Goal: Task Accomplishment & Management: Manage account settings

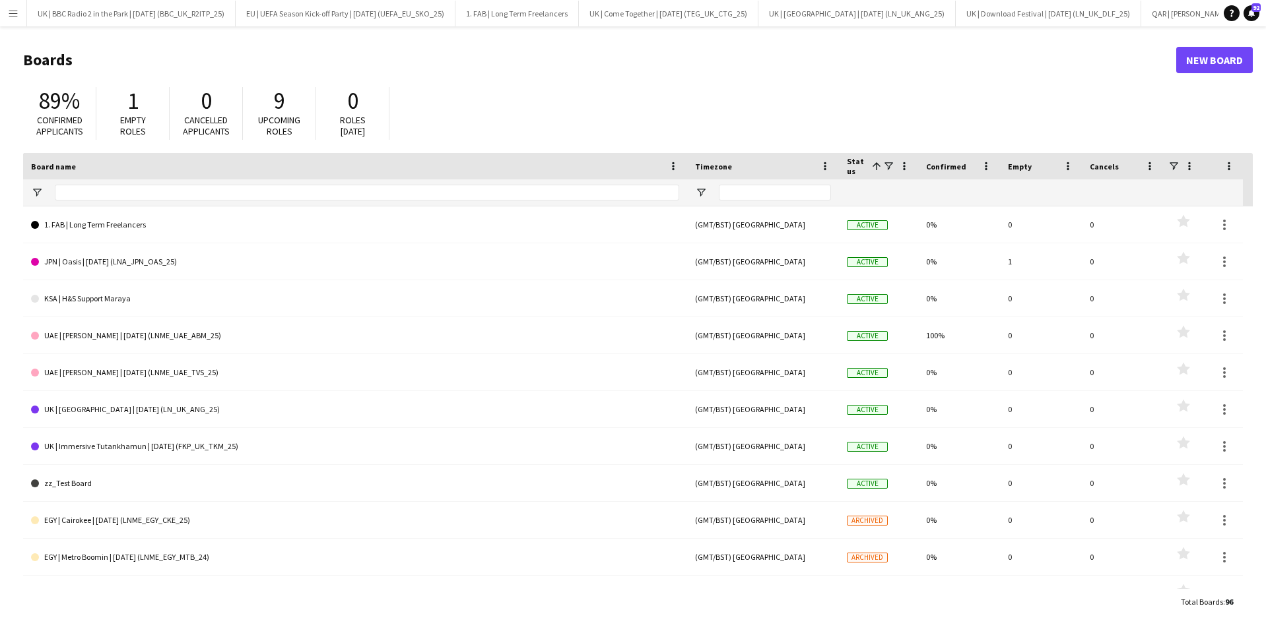
scroll to position [0, 926]
click at [102, 182] on div at bounding box center [367, 192] width 624 height 26
click at [98, 193] on input "Board name Filter Input" at bounding box center [367, 193] width 624 height 16
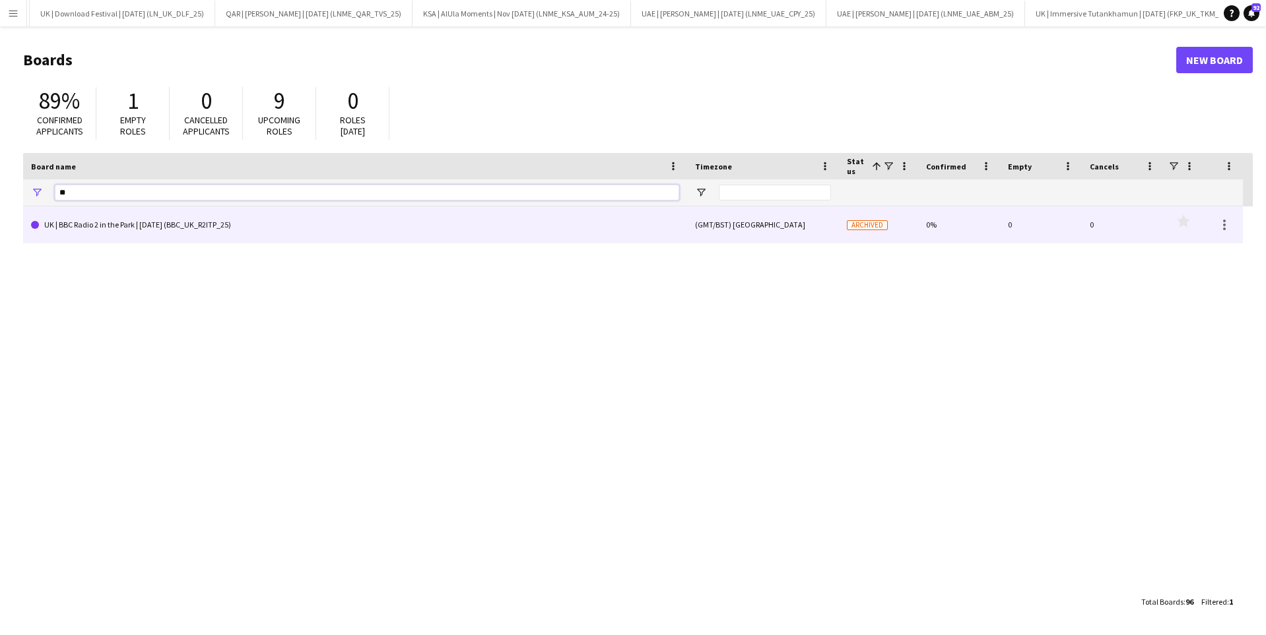
type input "**"
click at [110, 228] on link "UK | BBC Radio 2 in the Park | [DATE] (BBC_UK_R2ITP_25)" at bounding box center [355, 225] width 648 height 37
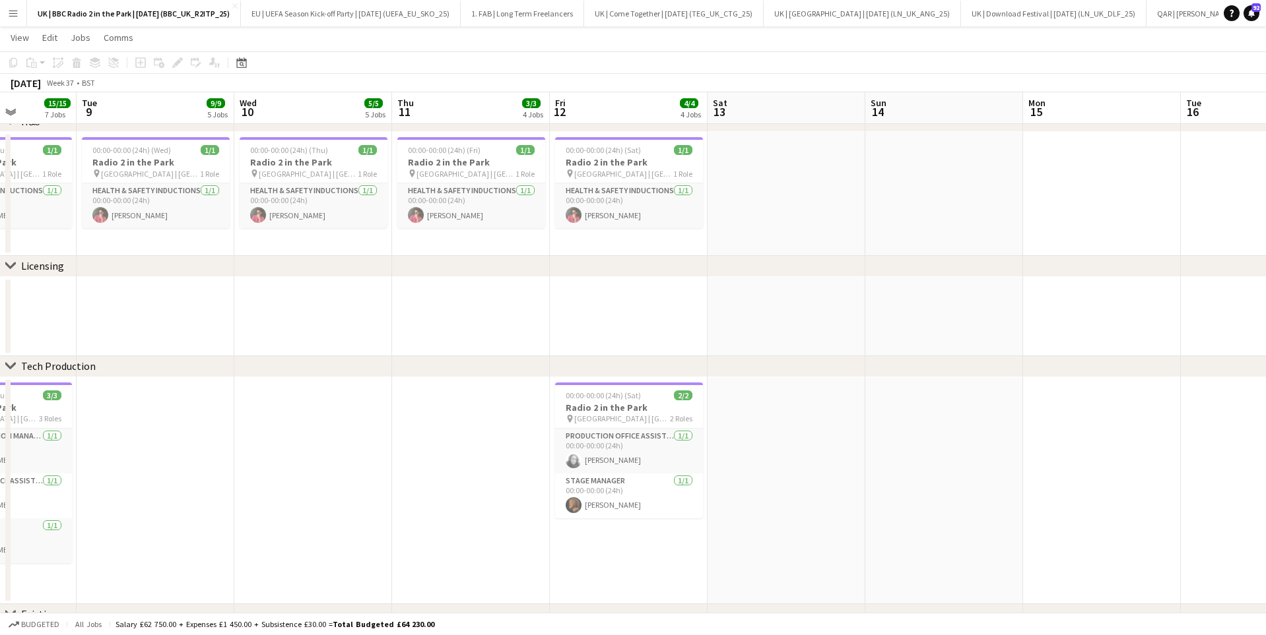
scroll to position [1108, 0]
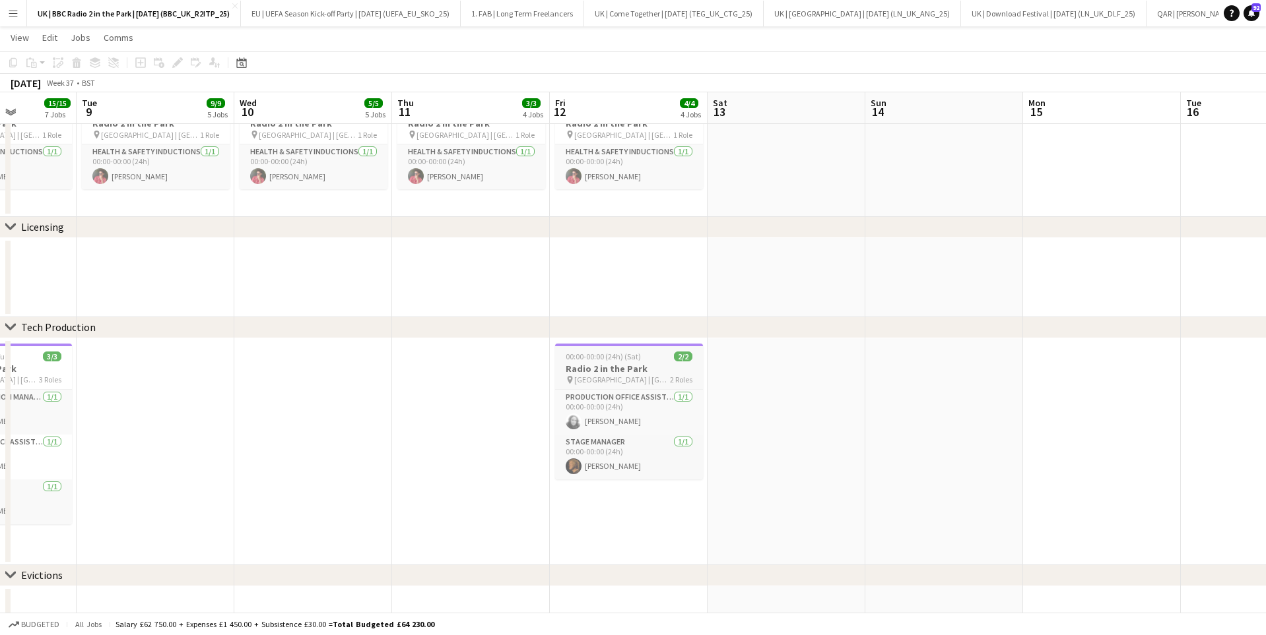
click at [598, 366] on h3 "Radio 2 in the Park" at bounding box center [629, 369] width 148 height 12
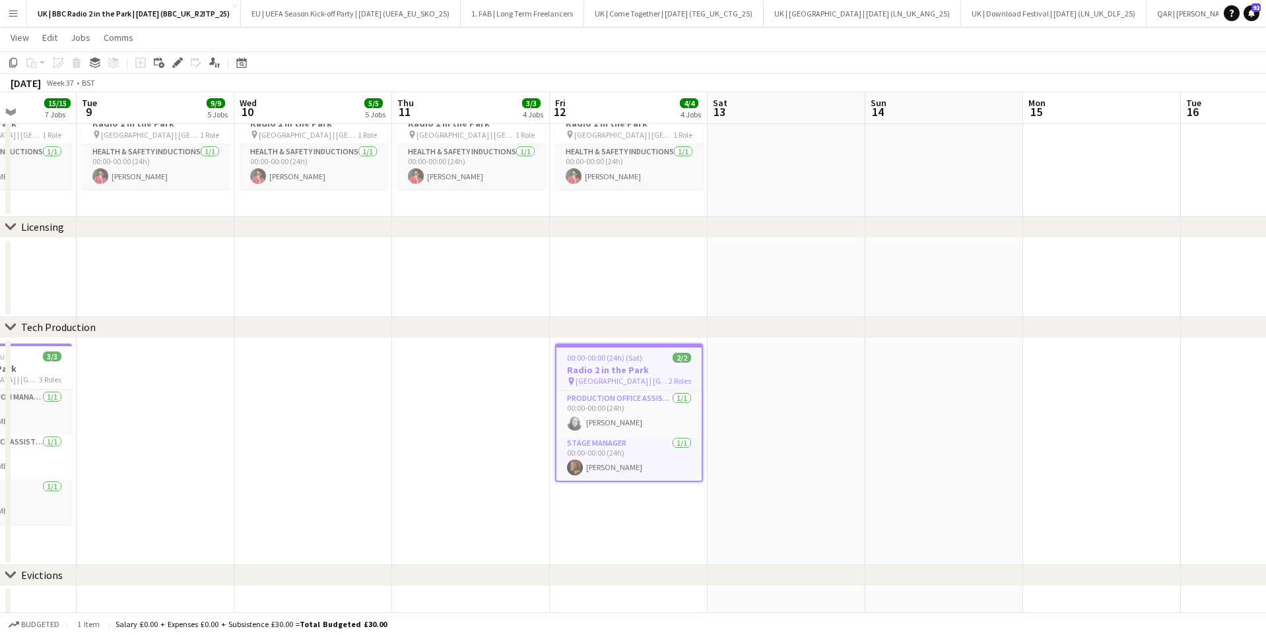
scroll to position [0, 581]
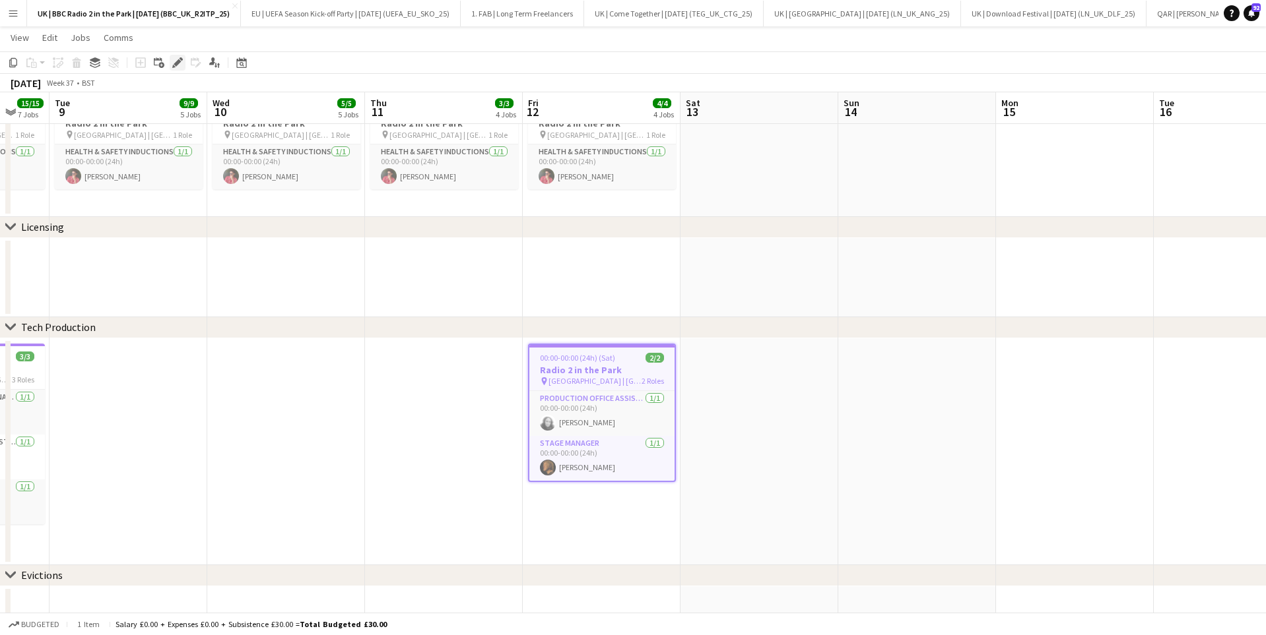
click at [174, 61] on icon "Edit" at bounding box center [177, 62] width 11 height 11
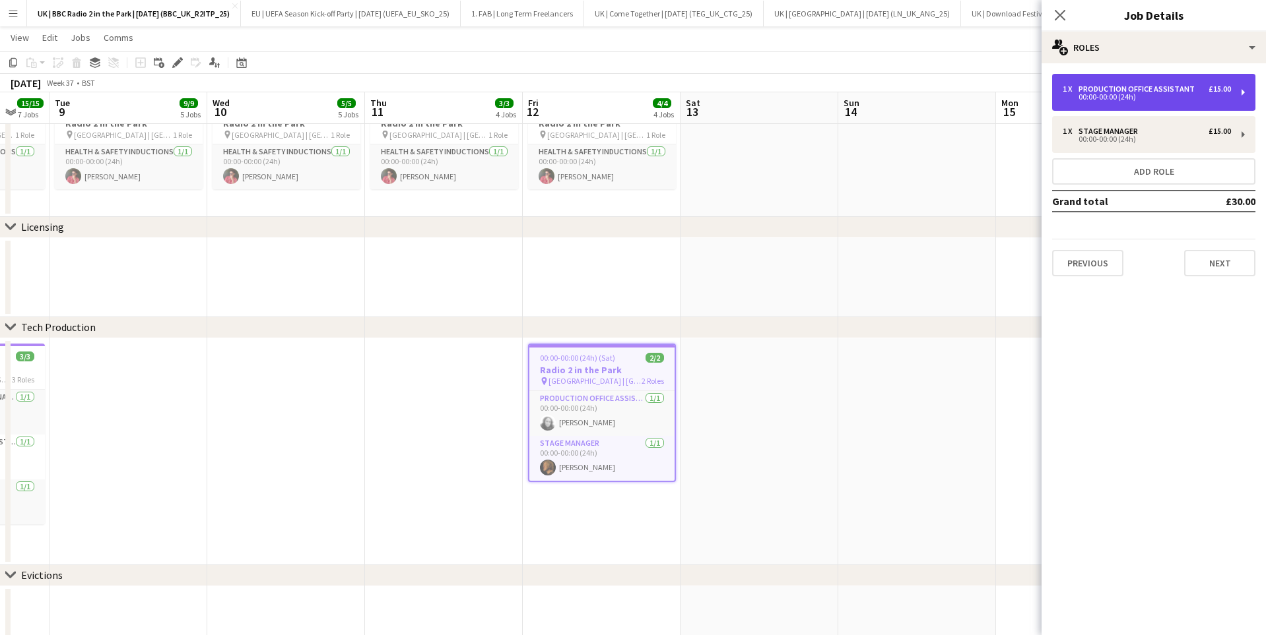
click at [949, 90] on div "Production Office Assistant" at bounding box center [1138, 88] width 121 height 9
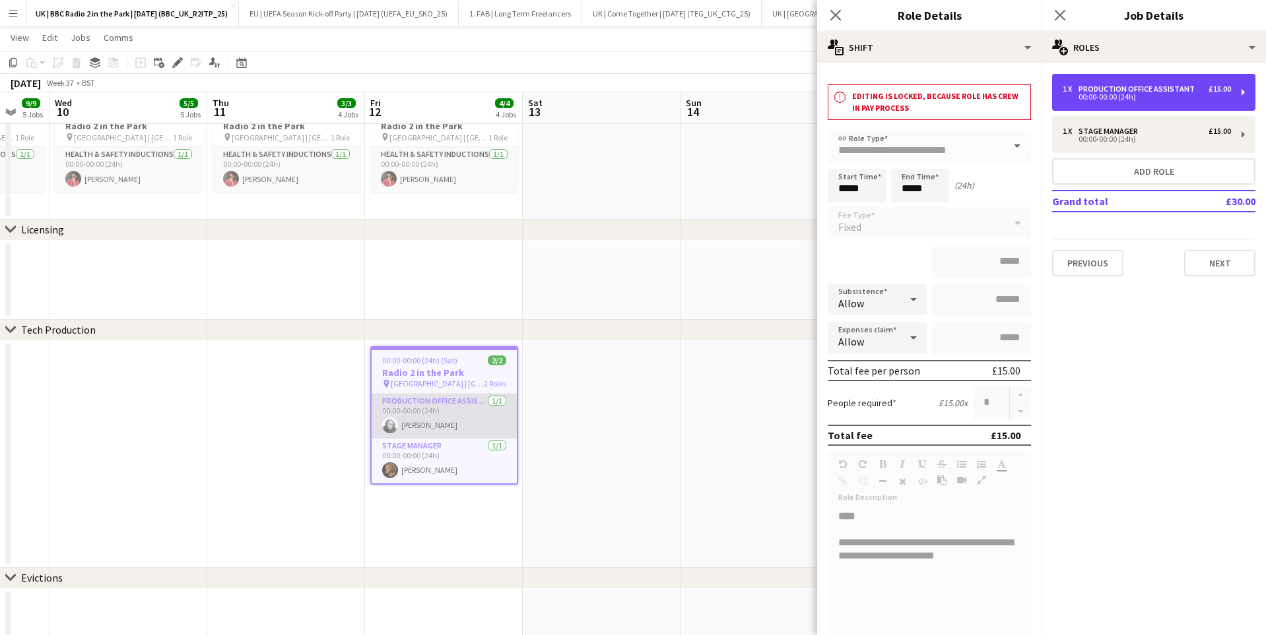
scroll to position [1105, 0]
drag, startPoint x: 448, startPoint y: 428, endPoint x: 436, endPoint y: 418, distance: 15.9
click at [447, 426] on app-card-role "Production Office Assistant [DATE] 00:00-00:00 (24h) [PERSON_NAME]" at bounding box center [444, 417] width 145 height 45
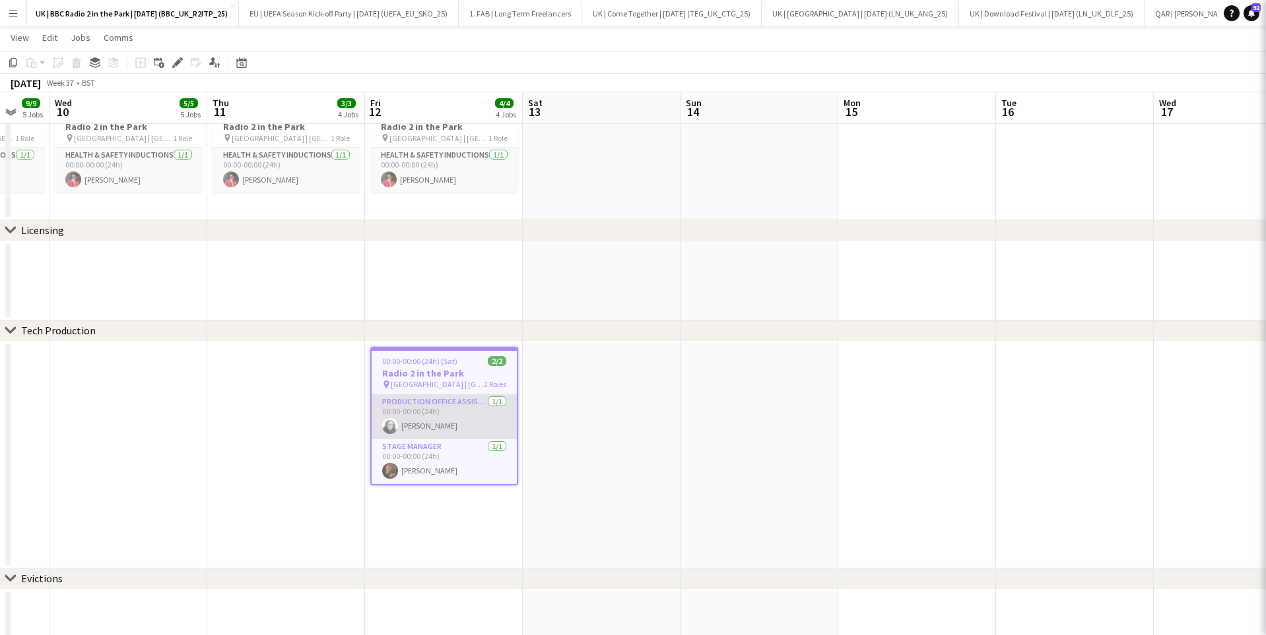
scroll to position [0, 583]
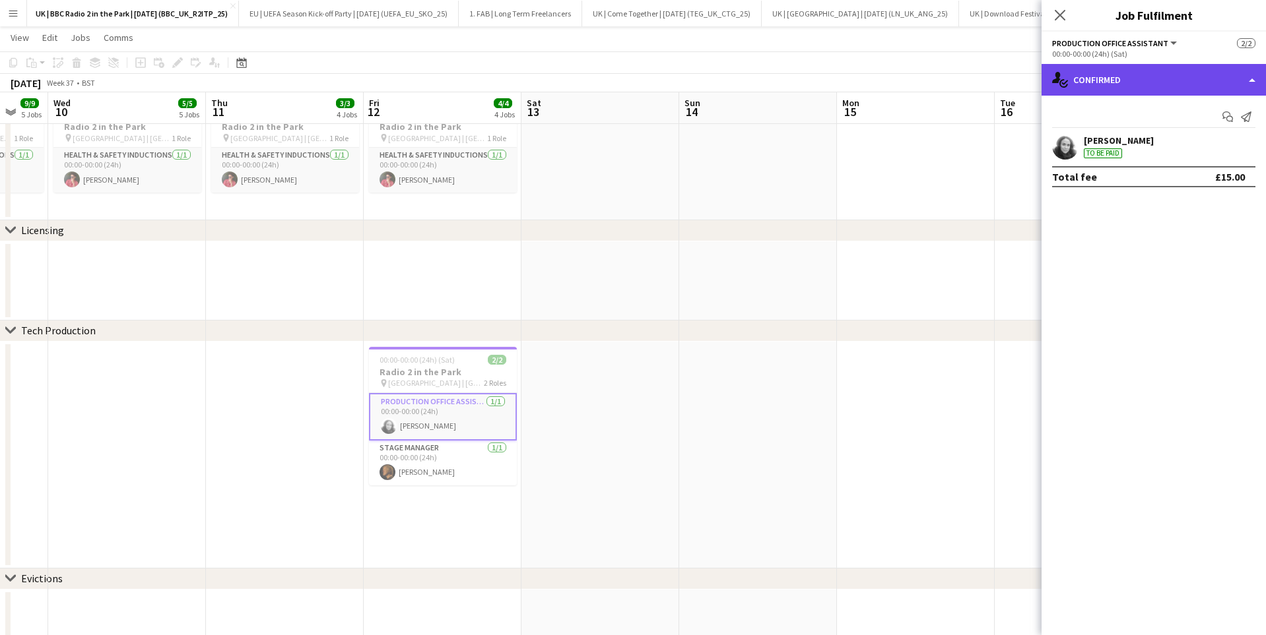
click at [949, 68] on div "single-neutral-actions-check-2 Confirmed" at bounding box center [1153, 80] width 224 height 32
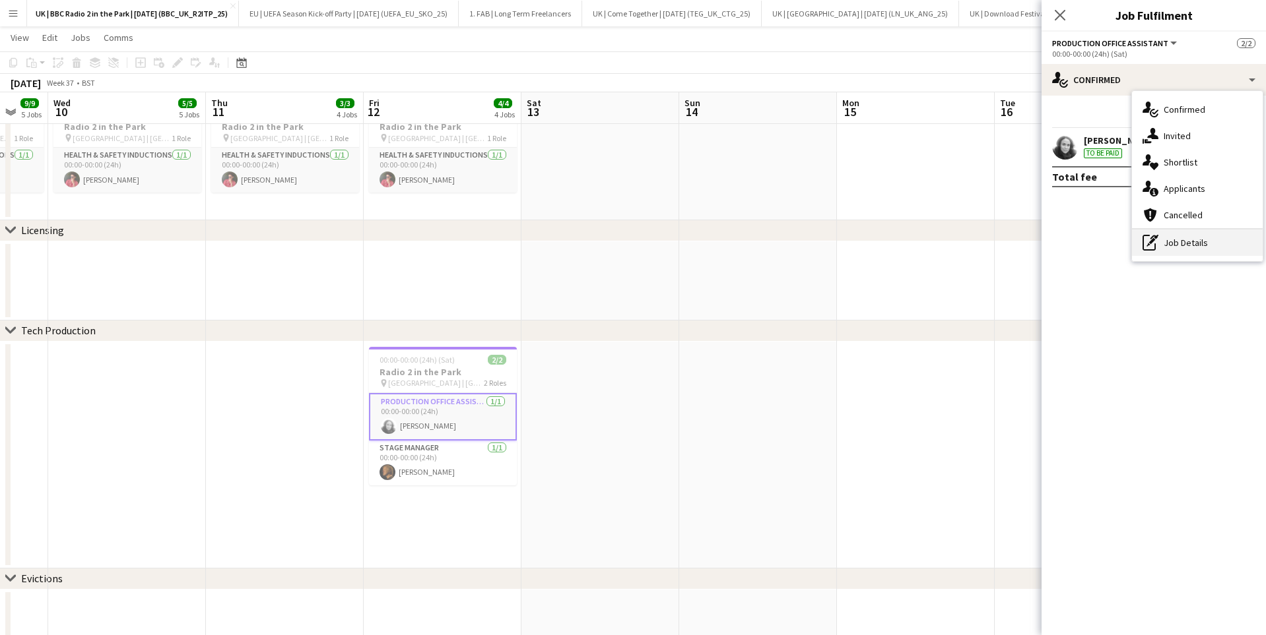
click at [949, 245] on div "pen-write Job Details" at bounding box center [1197, 243] width 131 height 26
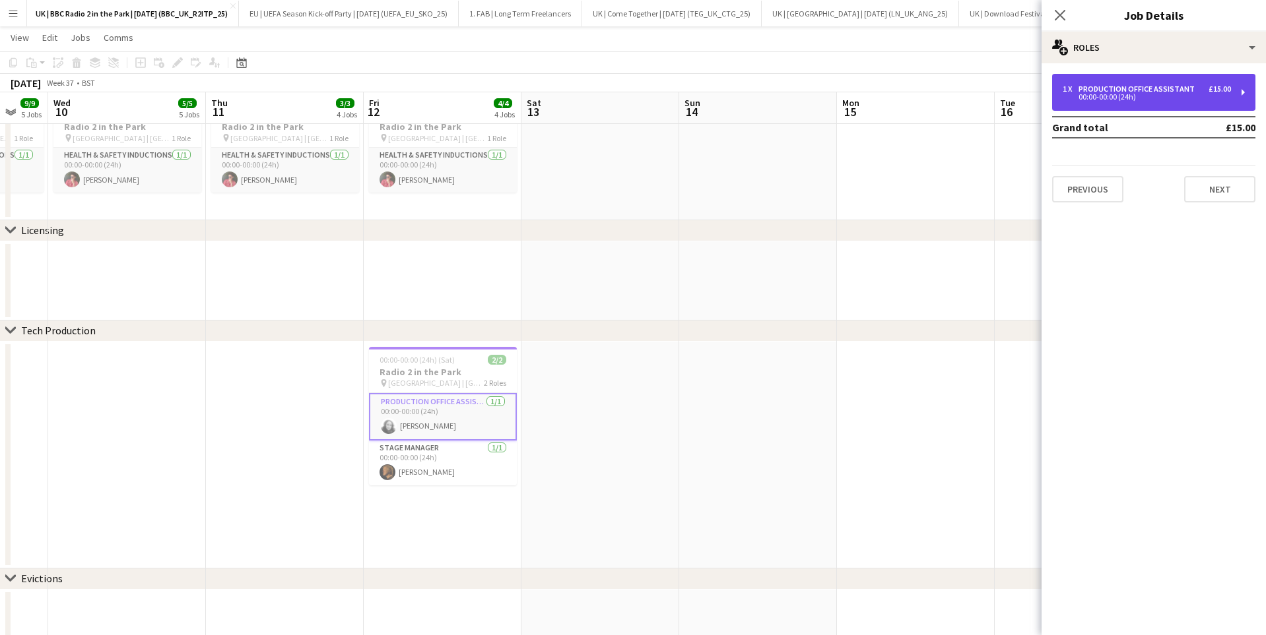
drag, startPoint x: 1110, startPoint y: 88, endPoint x: 1097, endPoint y: 92, distance: 13.0
click at [949, 88] on div "Production Office Assistant" at bounding box center [1138, 88] width 121 height 9
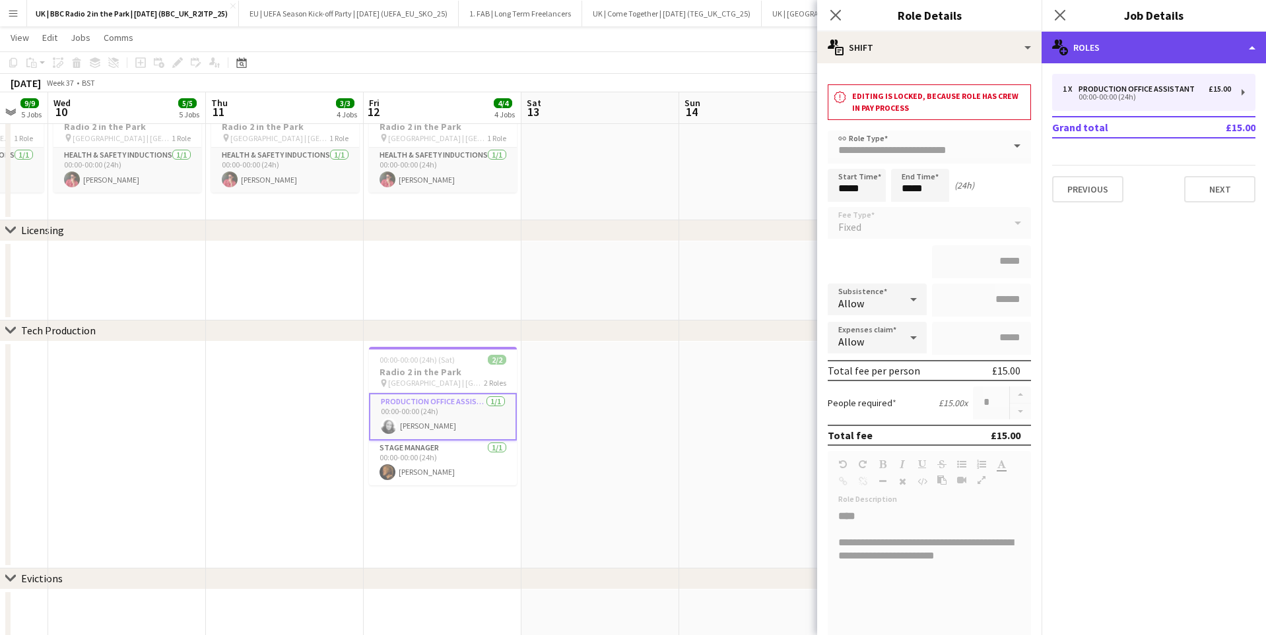
click at [949, 57] on div "multiple-users-add Roles" at bounding box center [1153, 48] width 224 height 32
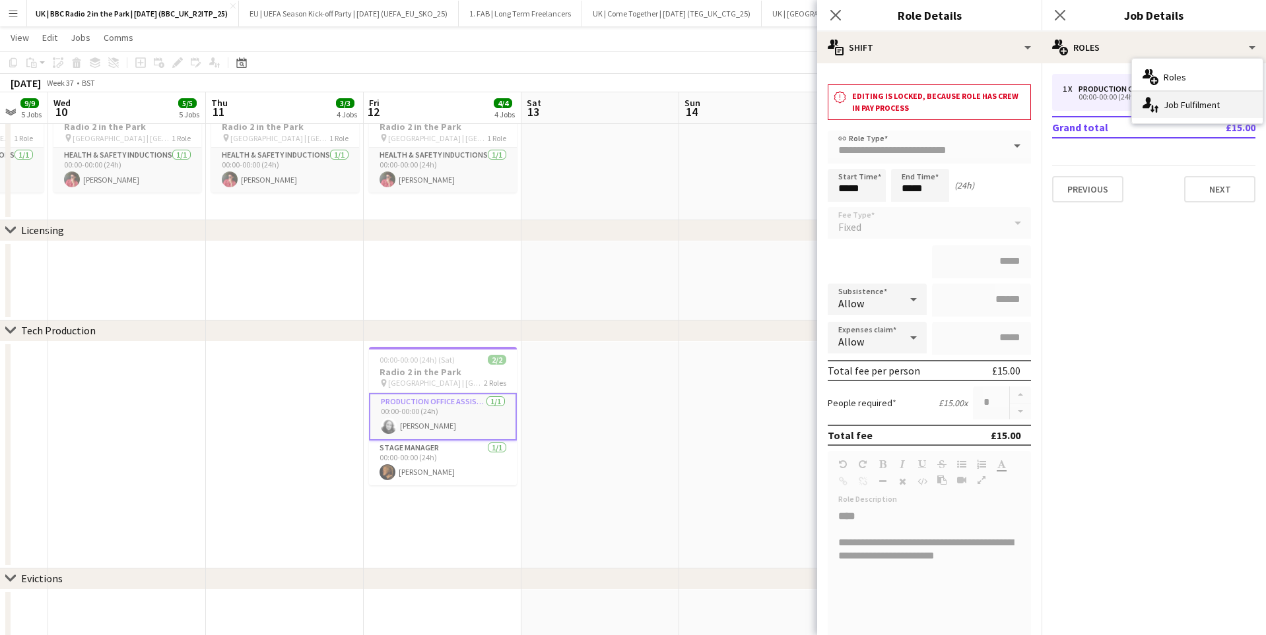
click at [949, 104] on div "single-neutral-actions-up-down Job Fulfilment" at bounding box center [1197, 105] width 131 height 26
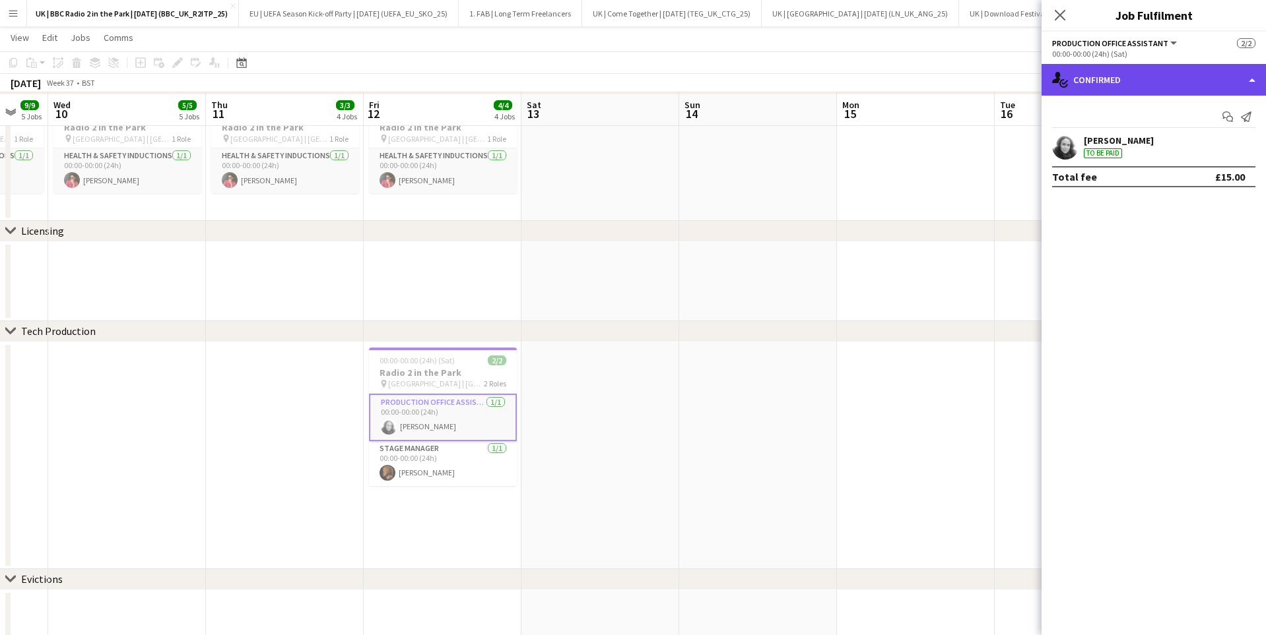
scroll to position [1106, 0]
drag, startPoint x: 1249, startPoint y: 78, endPoint x: 1245, endPoint y: 90, distance: 12.7
click at [949, 77] on div "single-neutral-actions-check-2 Confirmed" at bounding box center [1153, 80] width 224 height 32
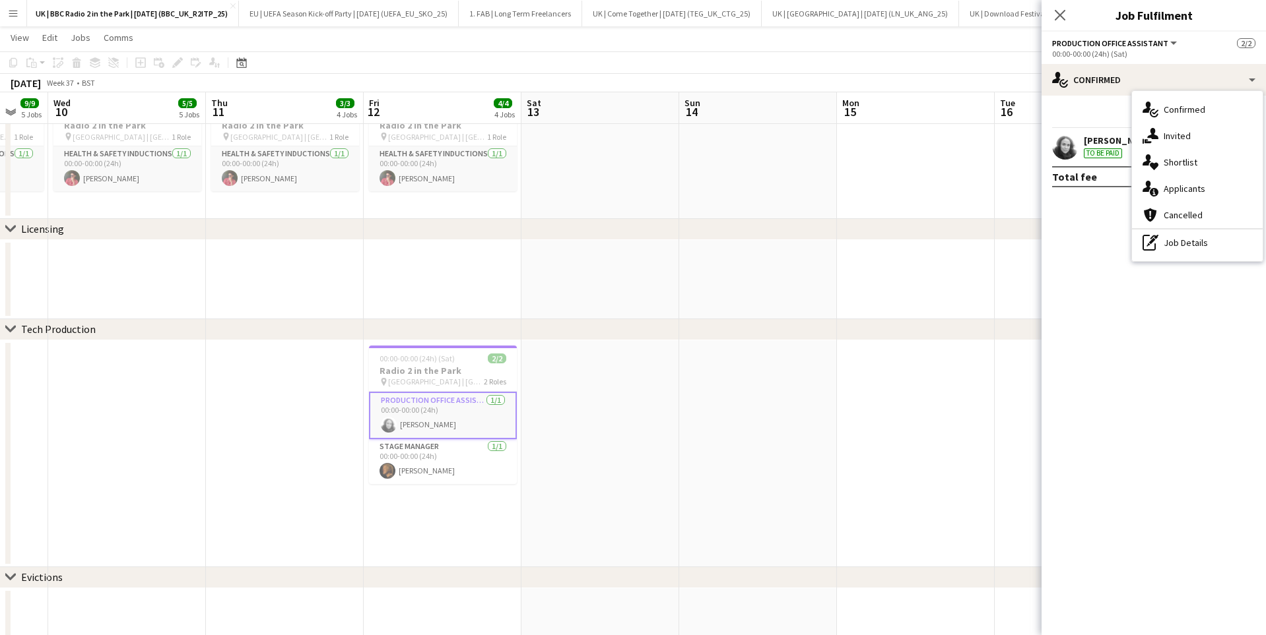
drag, startPoint x: 1107, startPoint y: 165, endPoint x: 1249, endPoint y: 148, distance: 142.8
click at [949, 164] on app-confirmed-crew "[PERSON_NAME] To be paid Total fee £15.00" at bounding box center [1153, 160] width 224 height 54
click at [949, 150] on div "[PERSON_NAME] To be paid" at bounding box center [1153, 146] width 224 height 26
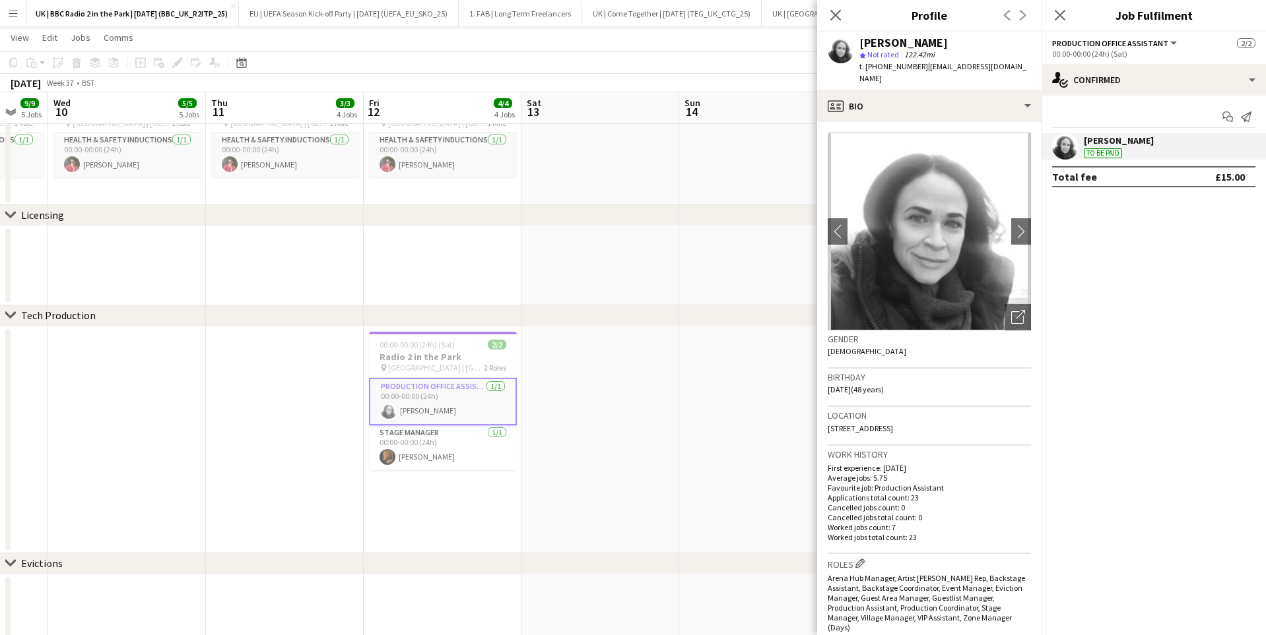
click at [949, 150] on div "[PERSON_NAME] To be paid" at bounding box center [1153, 146] width 224 height 26
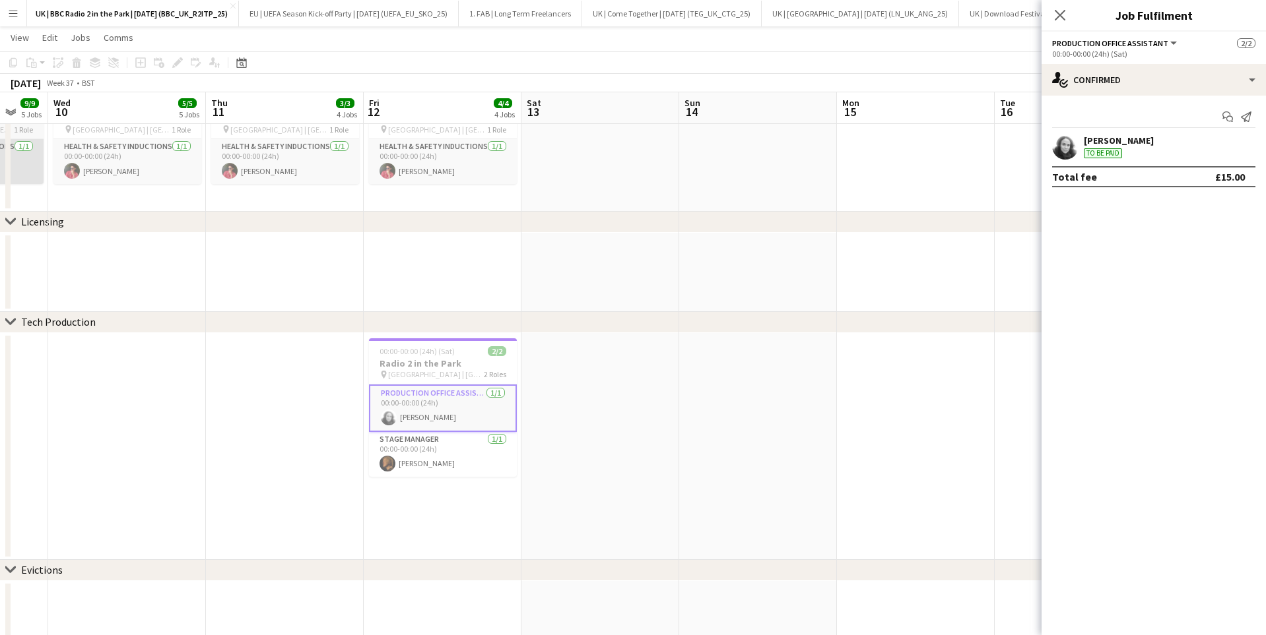
scroll to position [0, 582]
click at [7, 8] on button "Menu" at bounding box center [13, 13] width 26 height 26
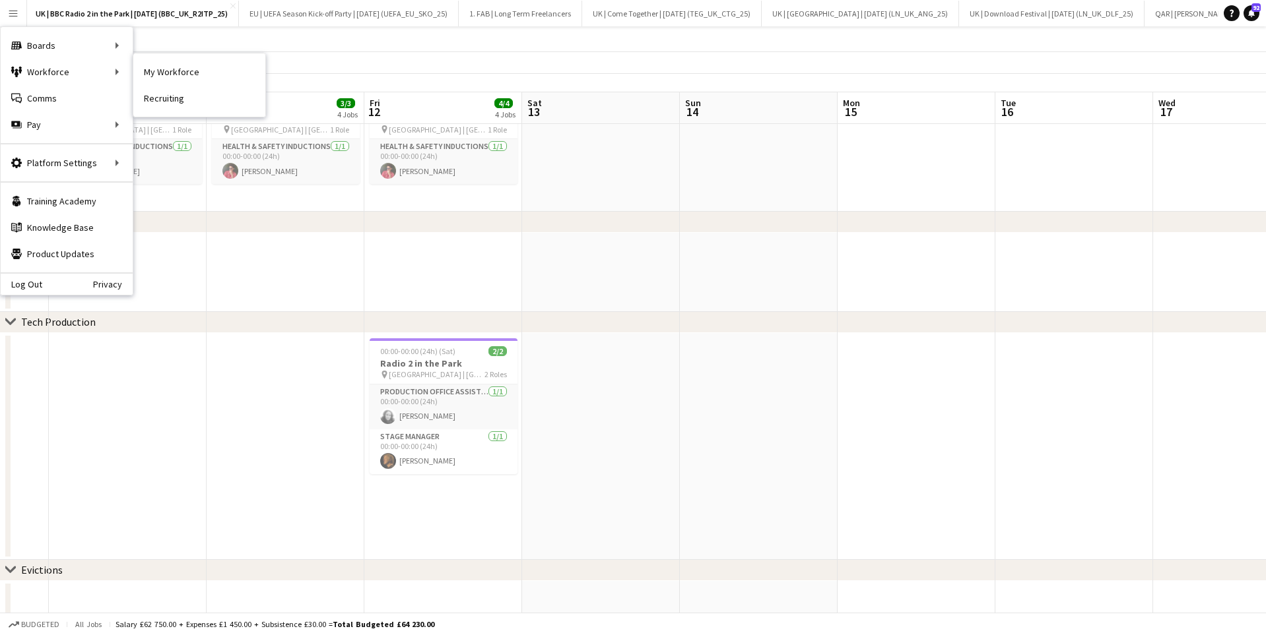
drag, startPoint x: 183, startPoint y: 69, endPoint x: 174, endPoint y: 120, distance: 52.2
click at [183, 69] on link "My Workforce" at bounding box center [199, 72] width 132 height 26
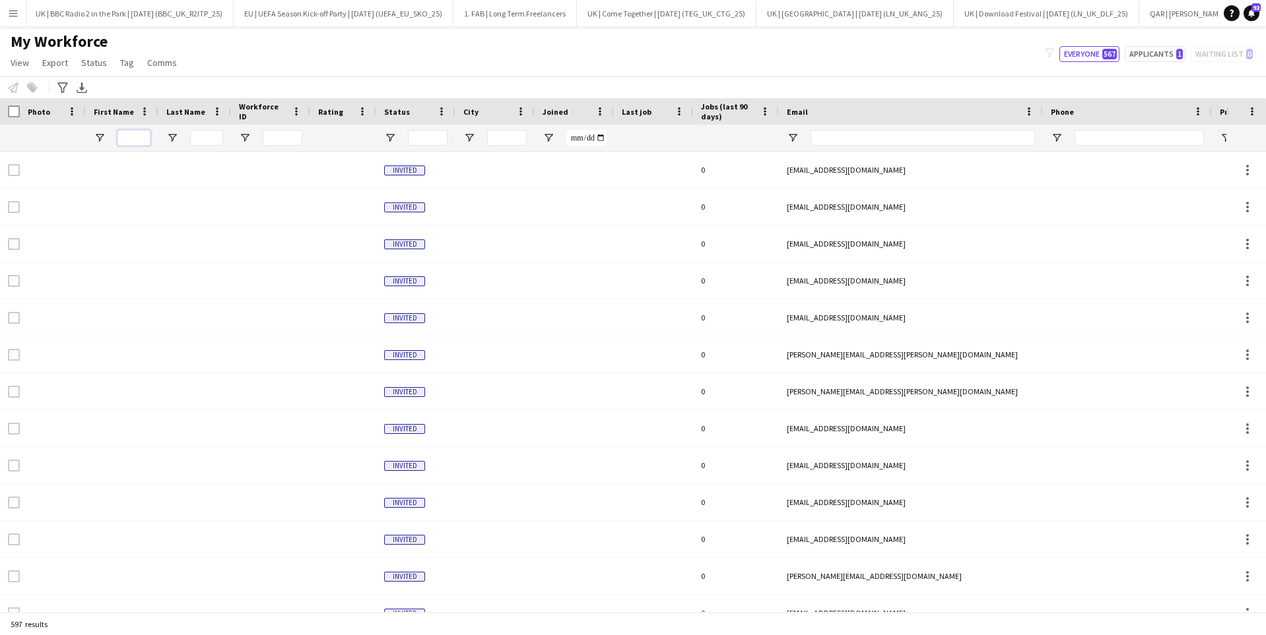
drag, startPoint x: 149, startPoint y: 142, endPoint x: 139, endPoint y: 137, distance: 11.5
click at [143, 139] on input "First Name Filter Input" at bounding box center [133, 138] width 33 height 16
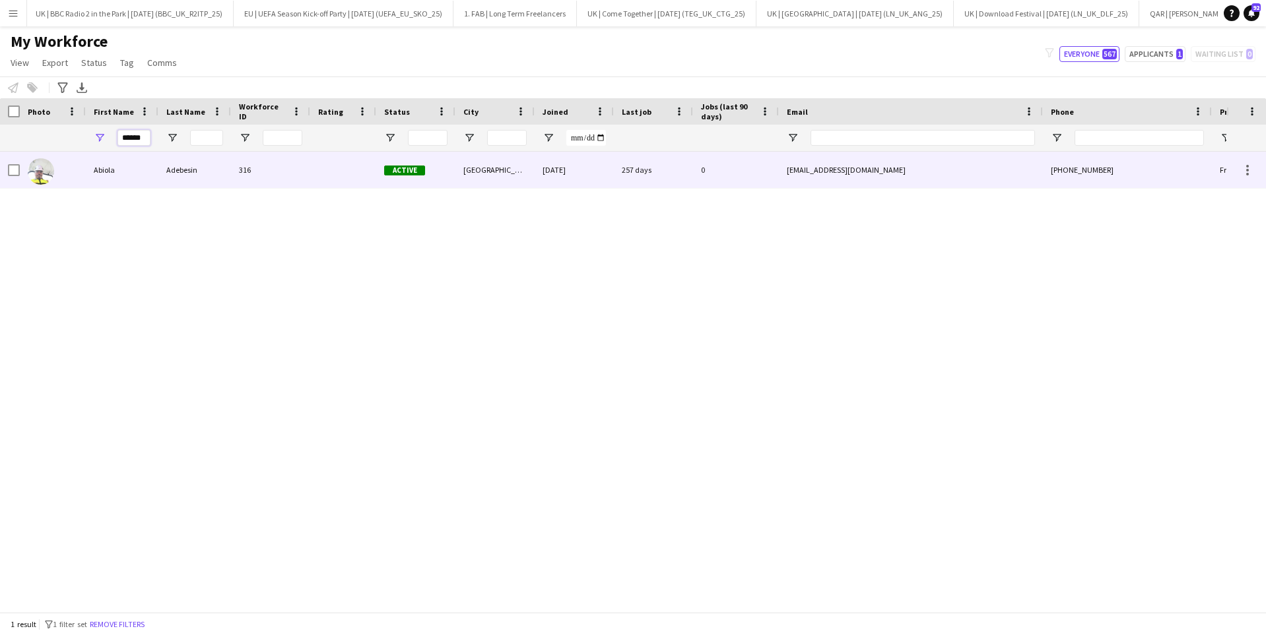
type input "******"
click at [153, 172] on div "Abiola" at bounding box center [122, 170] width 73 height 36
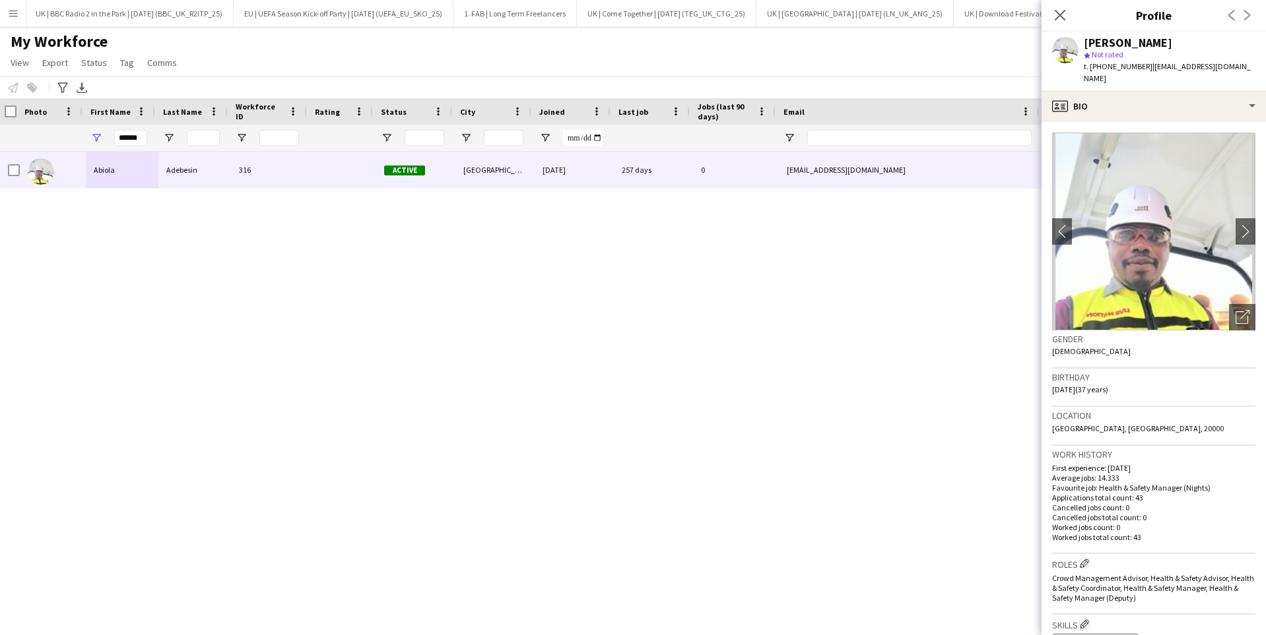
scroll to position [0, 3]
